Goal: Transaction & Acquisition: Purchase product/service

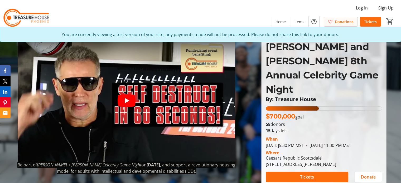
click at [348, 21] on span "Donations" at bounding box center [344, 22] width 19 height 6
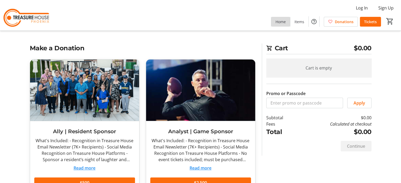
click at [278, 25] on span at bounding box center [280, 21] width 19 height 13
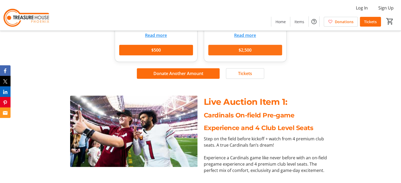
scroll to position [211, 0]
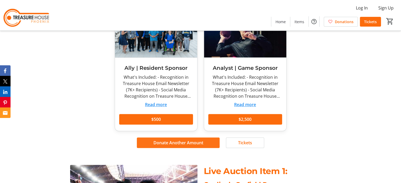
click at [165, 140] on span "Donate Another Amount" at bounding box center [178, 143] width 50 height 6
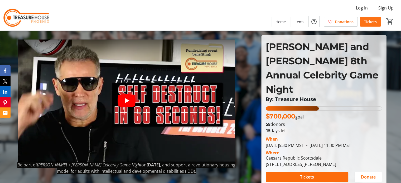
click at [376, 22] on span "Tickets" at bounding box center [370, 22] width 13 height 6
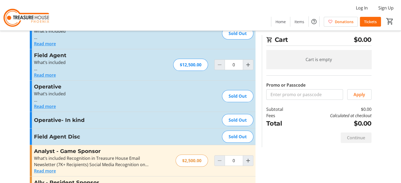
scroll to position [66, 0]
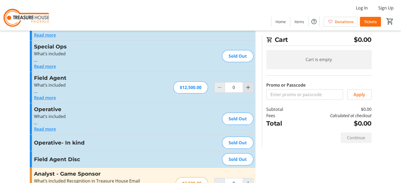
click at [249, 89] on mat-icon "Increment by one" at bounding box center [248, 87] width 6 height 6
type input "1"
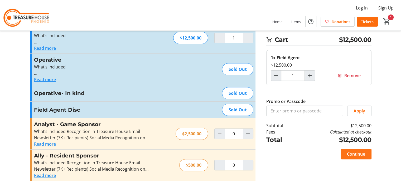
scroll to position [119, 0]
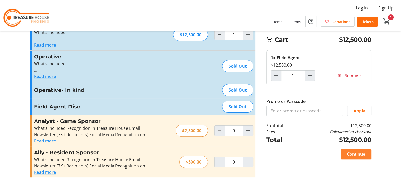
click at [350, 153] on span "Continue" at bounding box center [356, 154] width 18 height 6
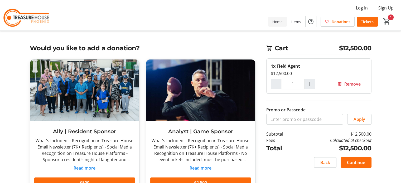
click at [281, 24] on span "Home" at bounding box center [277, 22] width 10 height 6
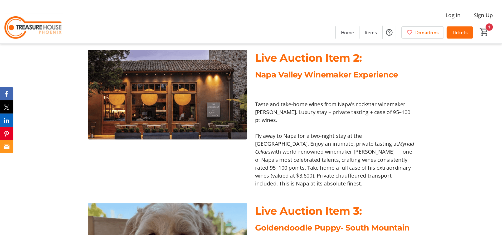
scroll to position [422, 0]
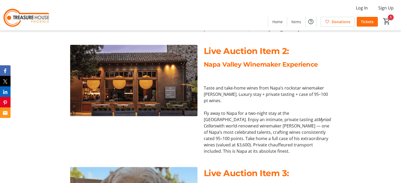
click at [355, 61] on div "Live Auction Item 2: Napa Valley Winemaker Experience Taste and take-home wines…" at bounding box center [200, 99] width 401 height 122
click at [388, 20] on mat-icon "1" at bounding box center [387, 21] width 8 height 8
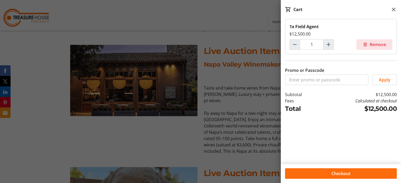
click at [375, 47] on span "Remove" at bounding box center [378, 44] width 16 height 6
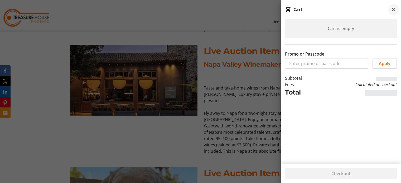
click at [391, 12] on mat-icon at bounding box center [393, 9] width 6 height 6
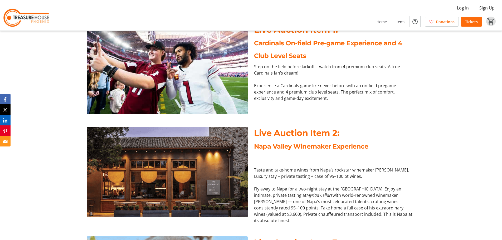
scroll to position [369, 0]
